Goal: Task Accomplishment & Management: Manage account settings

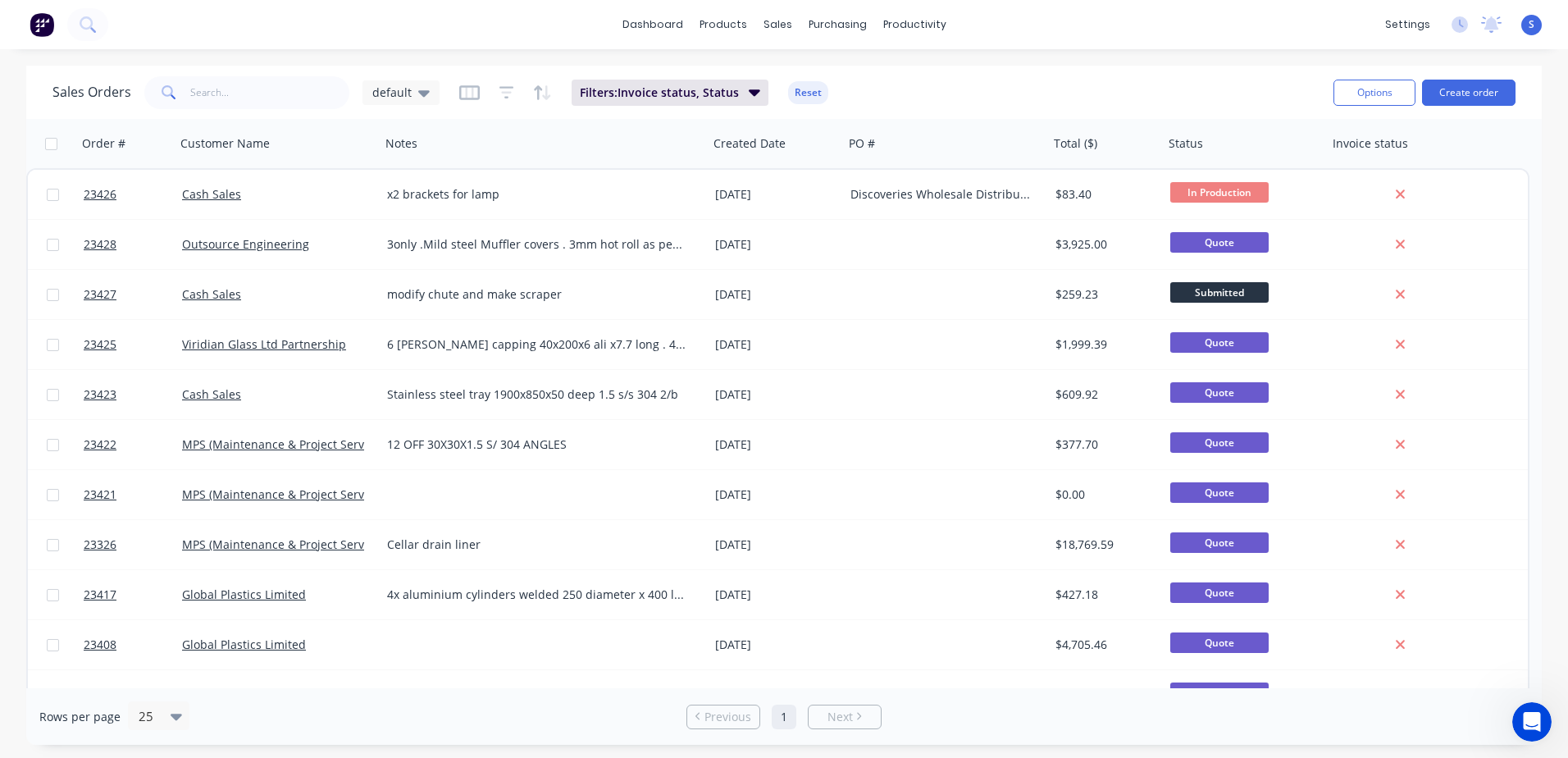
click at [917, 360] on div at bounding box center [946, 344] width 205 height 49
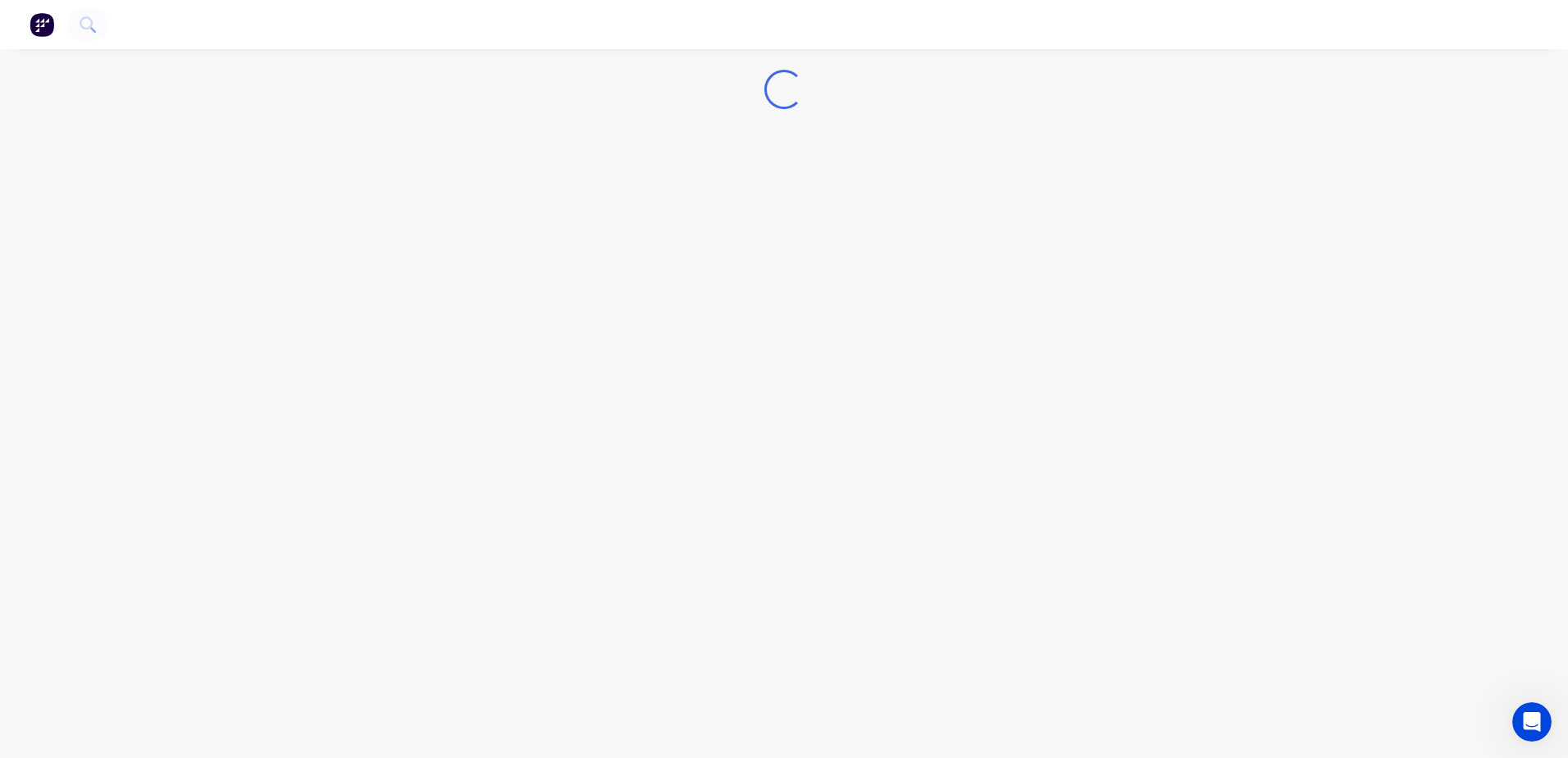
click at [917, 360] on div "Loading..." at bounding box center [784, 379] width 1568 height 758
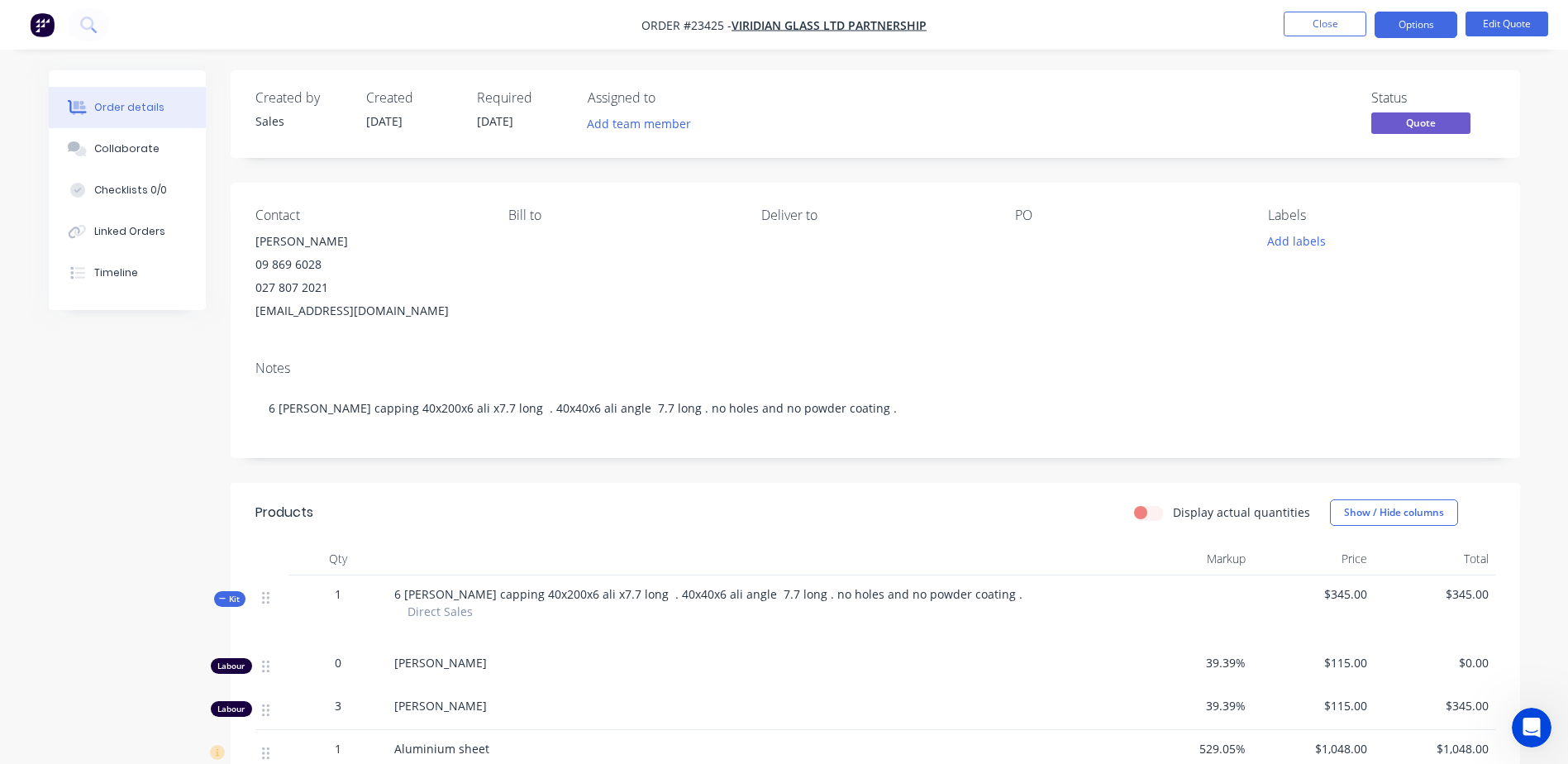
click at [924, 358] on div "Notes 6 [PERSON_NAME] capping 40x200x6 ali x7.7 long . 40x40x6 ali angle 7.7 lo…" at bounding box center [875, 402] width 1289 height 111
click at [934, 358] on div "Notes 6 [PERSON_NAME] capping 40x200x6 ali x7.7 long . 40x40x6 ali angle 7.7 lo…" at bounding box center [875, 402] width 1289 height 111
click at [1313, 23] on button "Close" at bounding box center [1325, 24] width 83 height 25
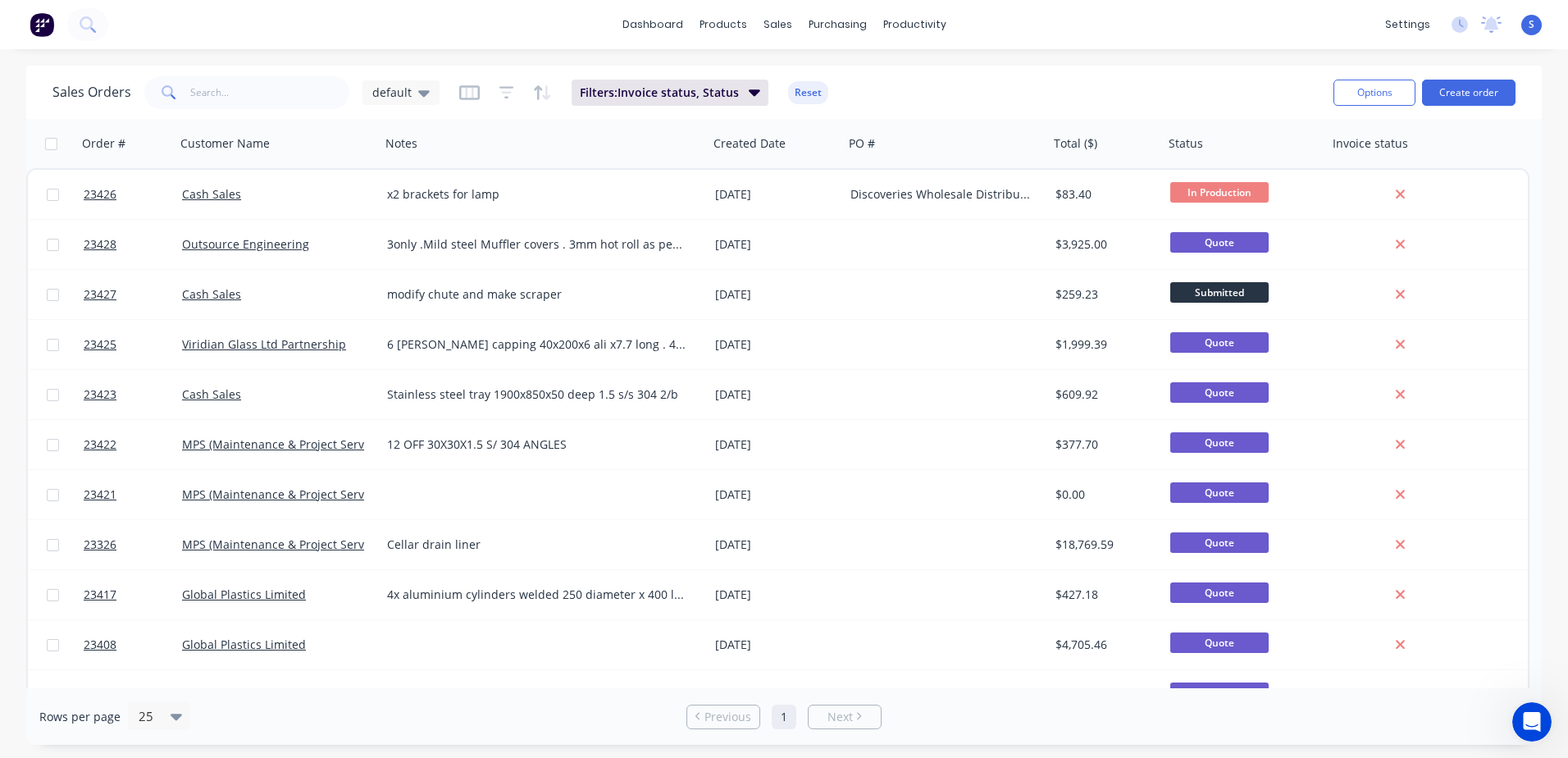
click at [250, 195] on div "Cash Sales" at bounding box center [274, 194] width 182 height 16
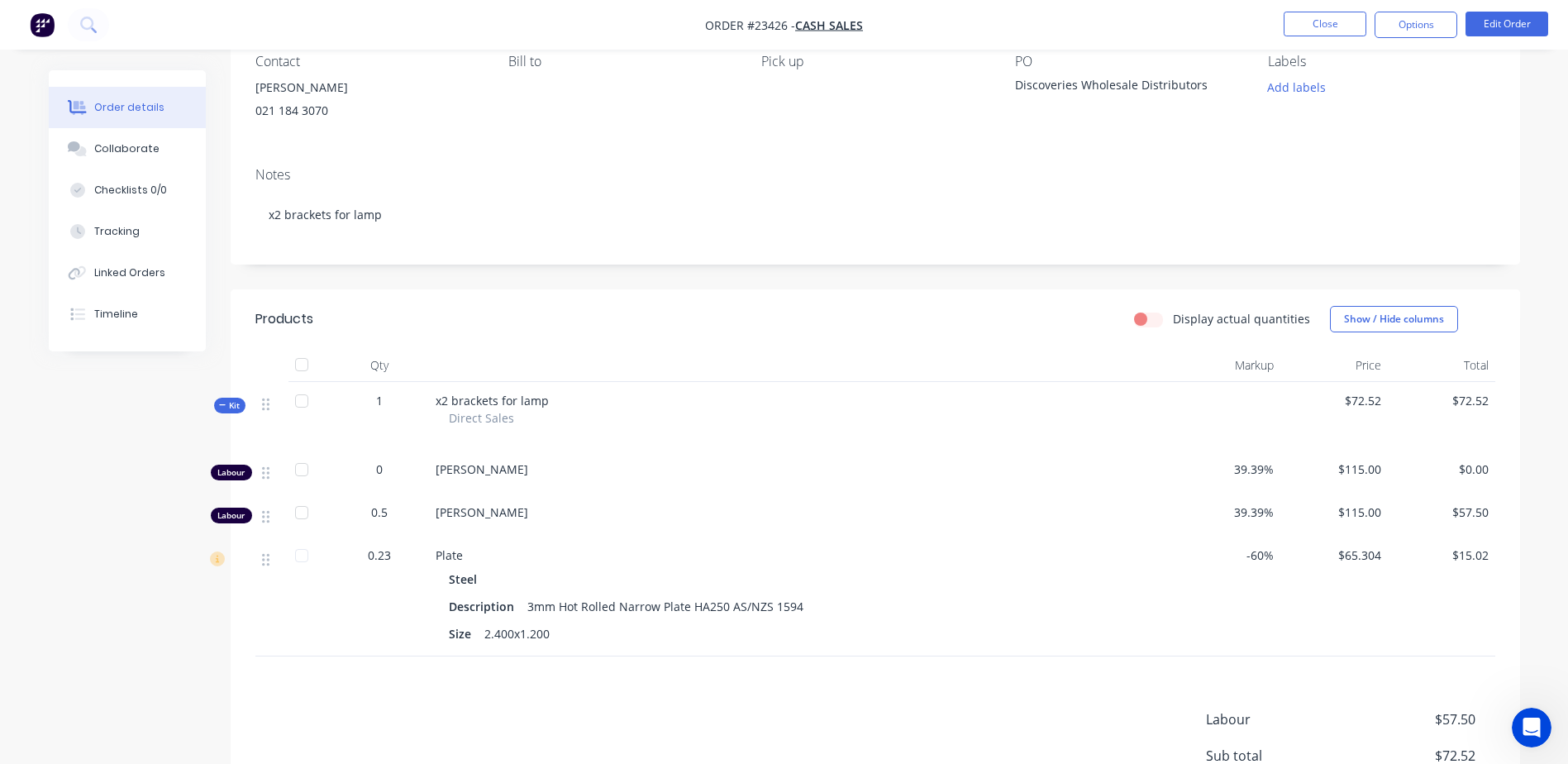
scroll to position [161, 0]
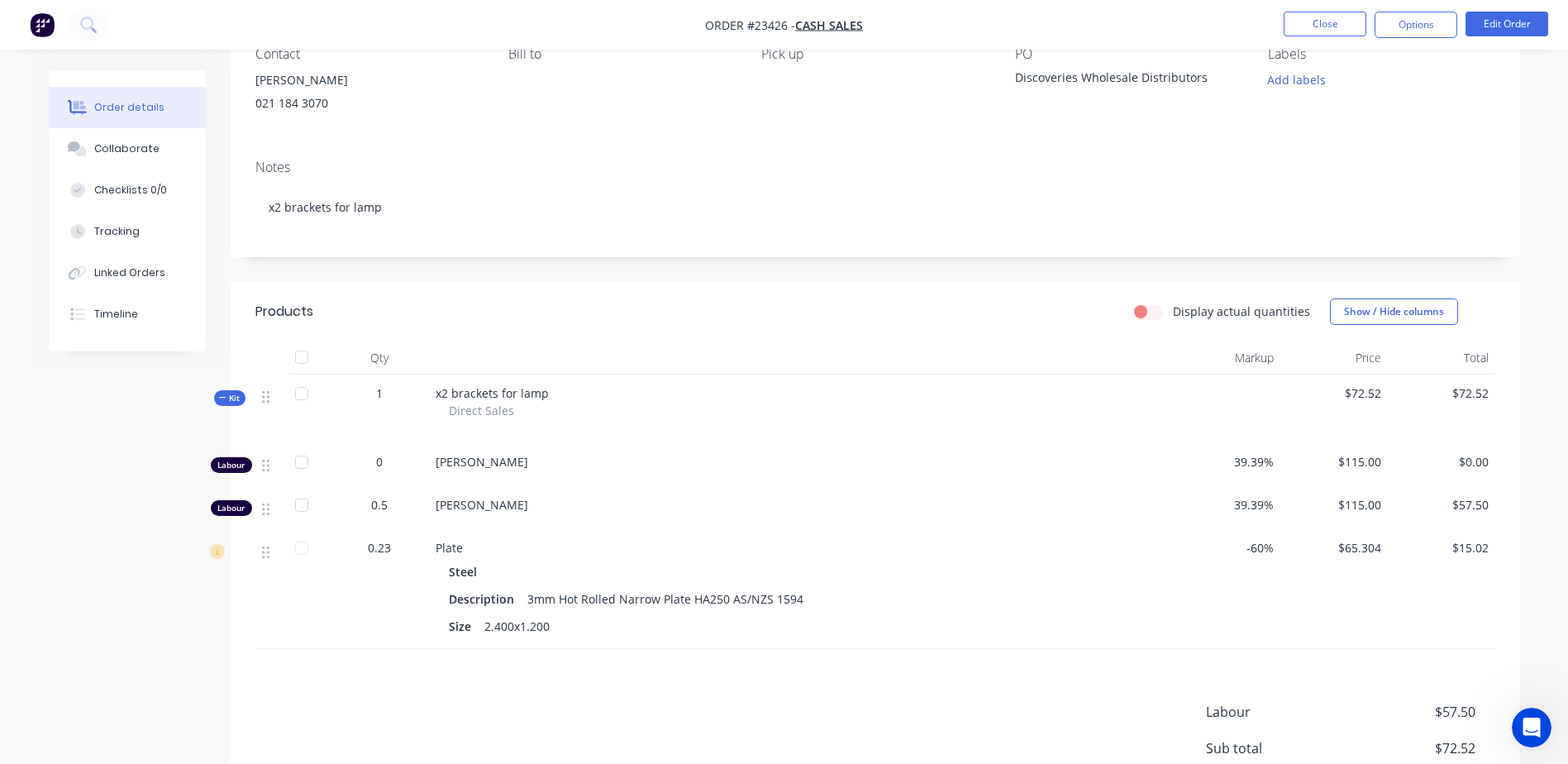
click at [381, 505] on span "0.5" at bounding box center [380, 504] width 16 height 17
click at [1520, 25] on button "Edit Order" at bounding box center [1507, 24] width 83 height 25
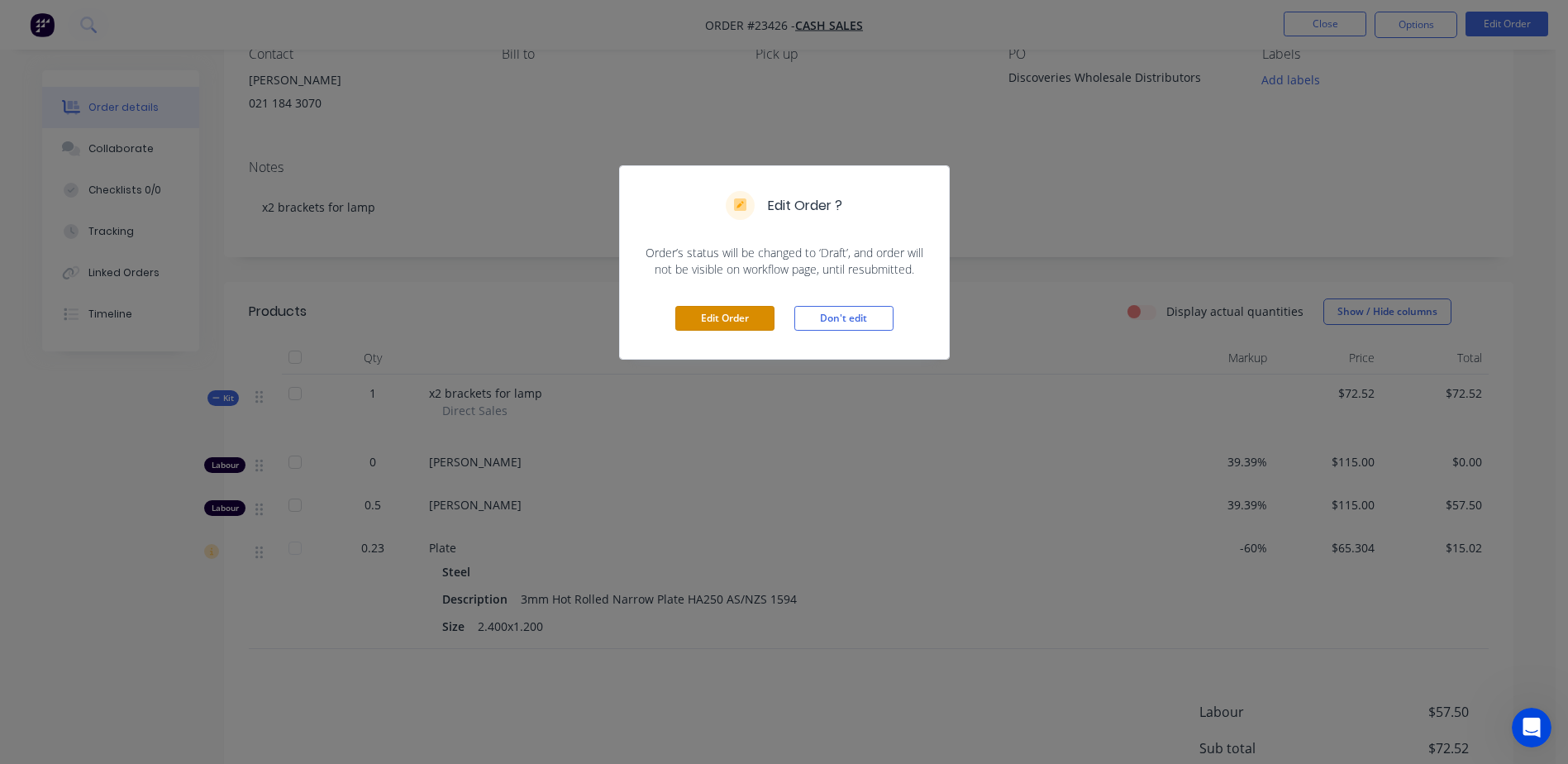
click at [711, 316] on button "Edit Order" at bounding box center [725, 318] width 99 height 25
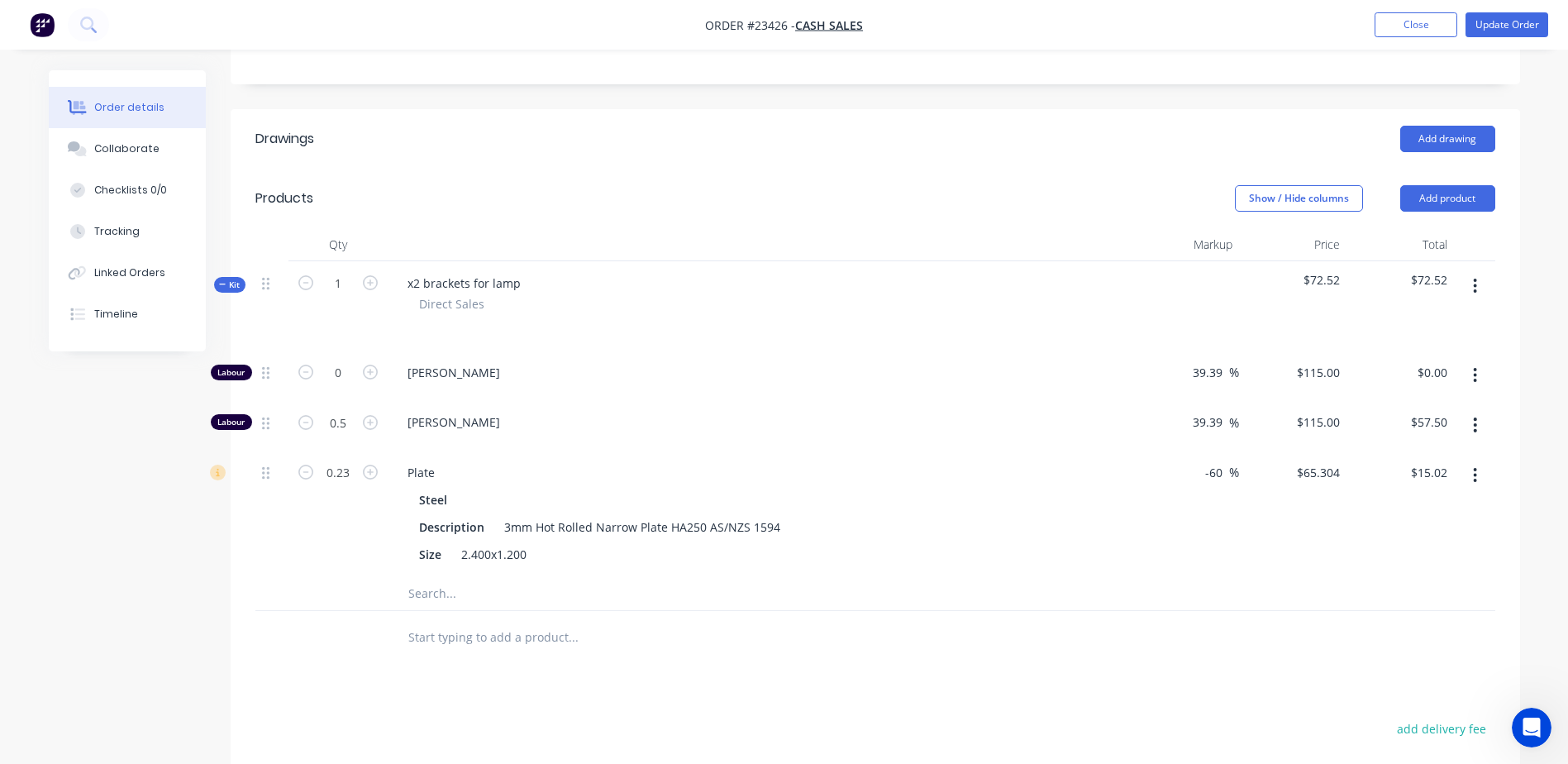
scroll to position [372, 0]
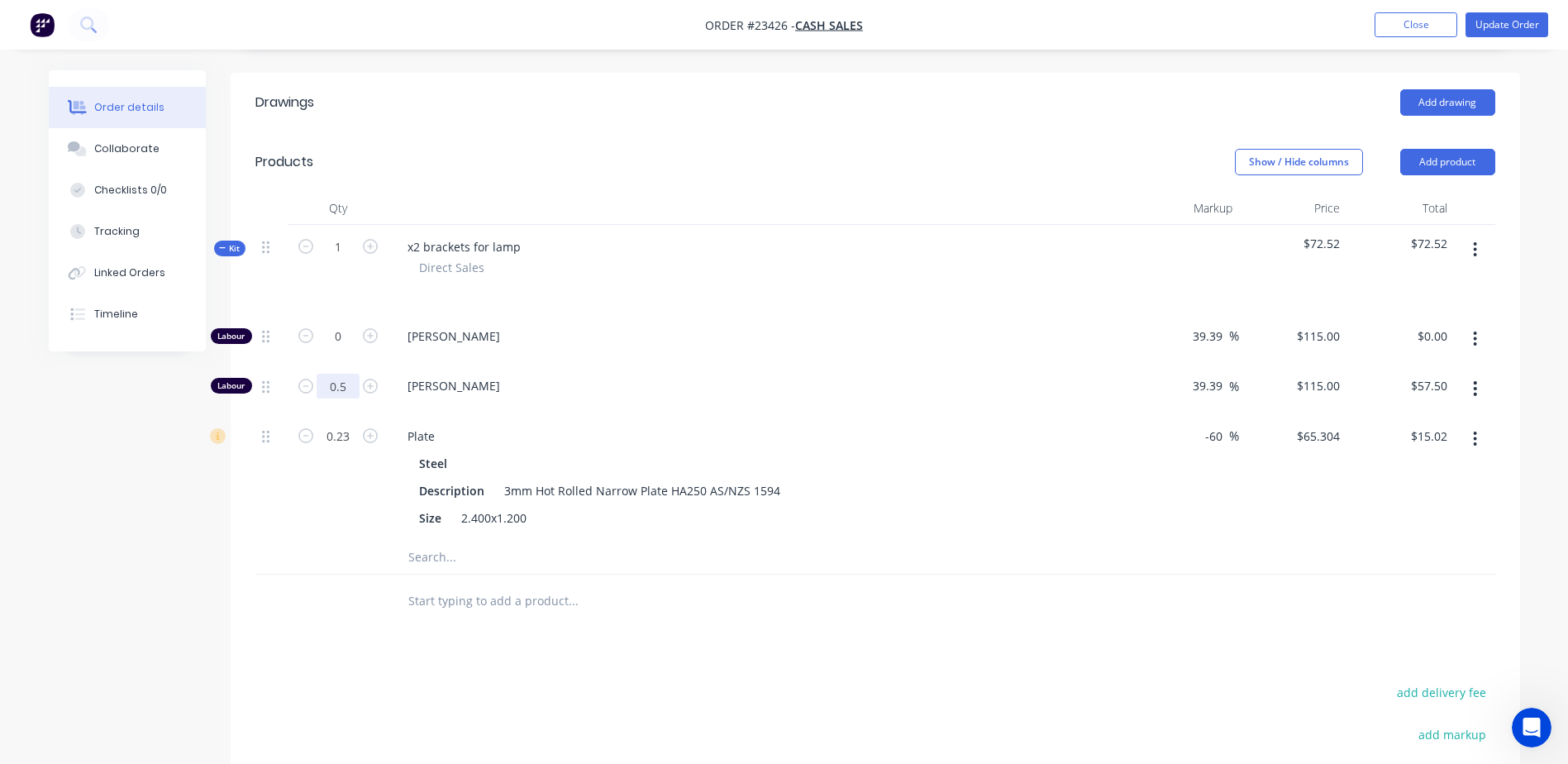
click at [339, 349] on input "0.5" at bounding box center [338, 336] width 43 height 25
type input "0.75"
type input "$86.25"
click at [585, 426] on div "Plate" at bounding box center [759, 436] width 731 height 24
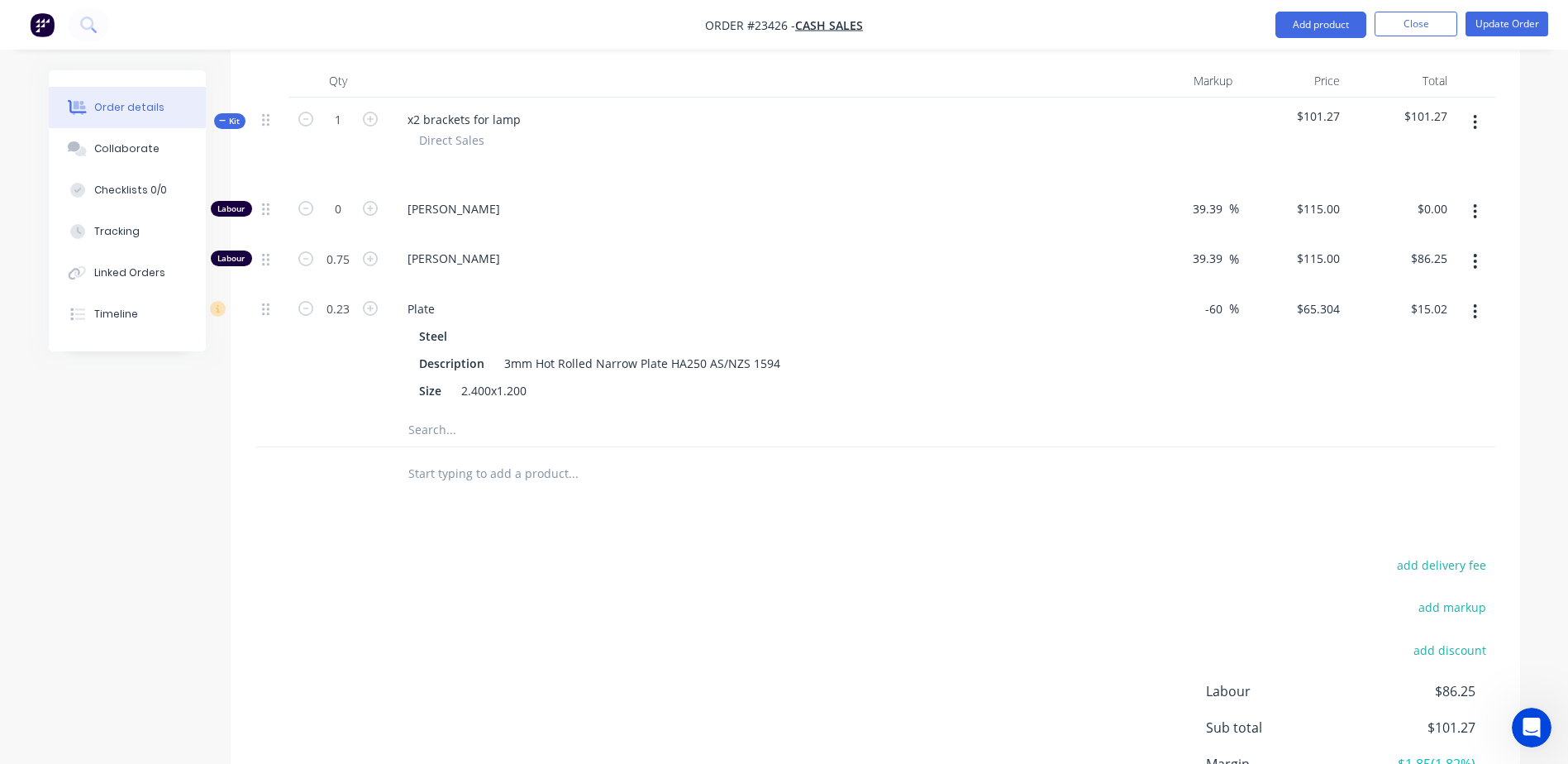
scroll to position [658, 0]
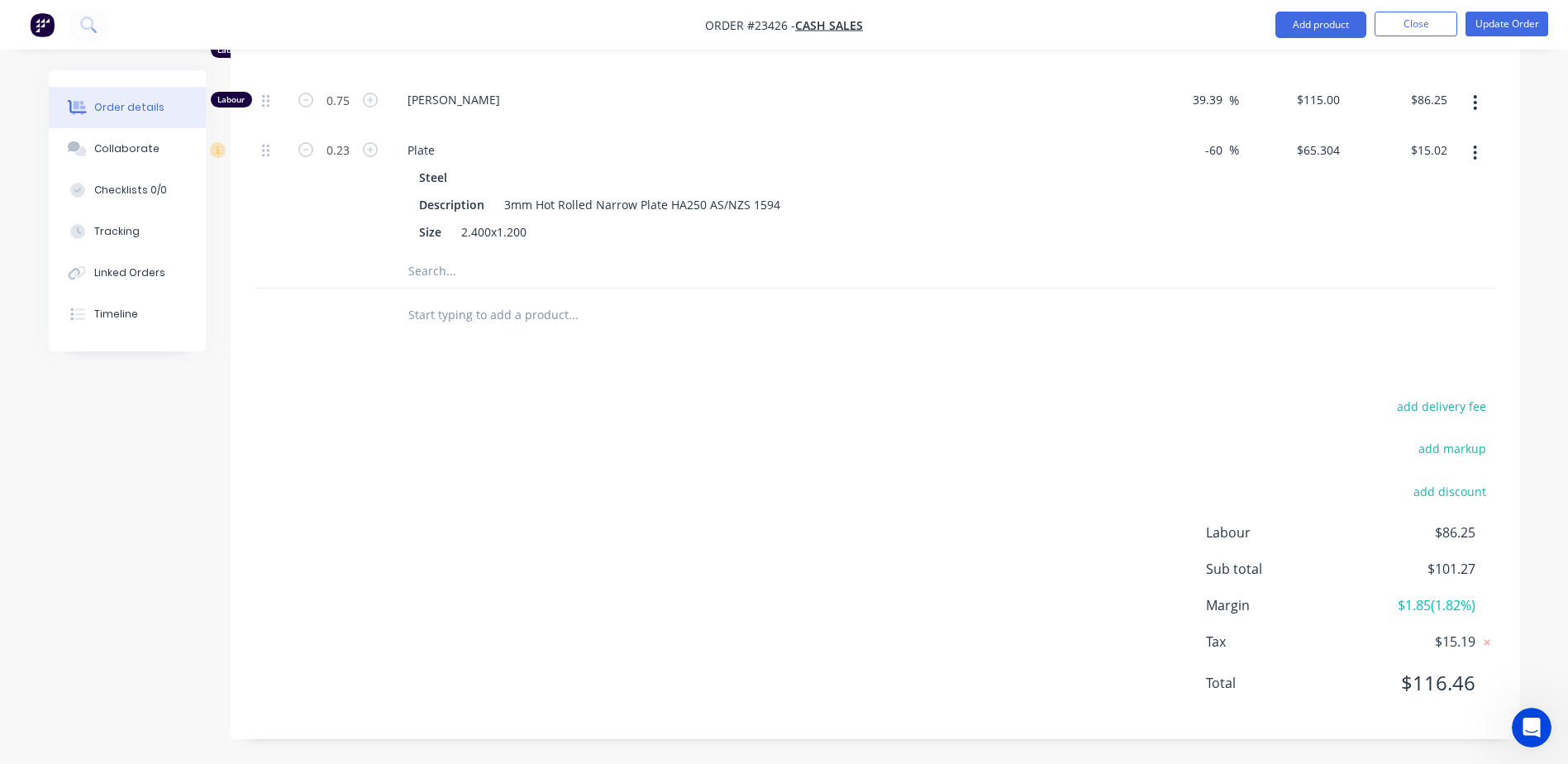
click at [1417, 25] on button "Close" at bounding box center [1416, 24] width 83 height 25
